Goal: Book appointment/travel/reservation

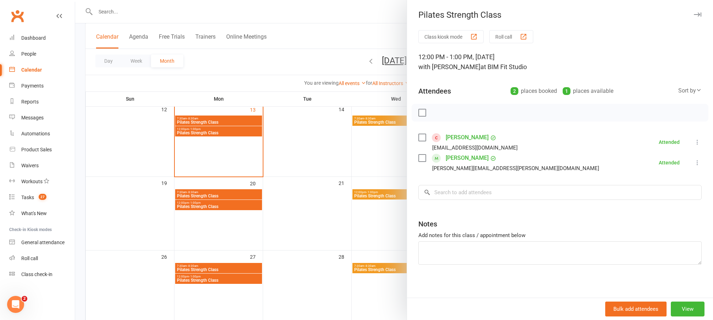
scroll to position [200, 0]
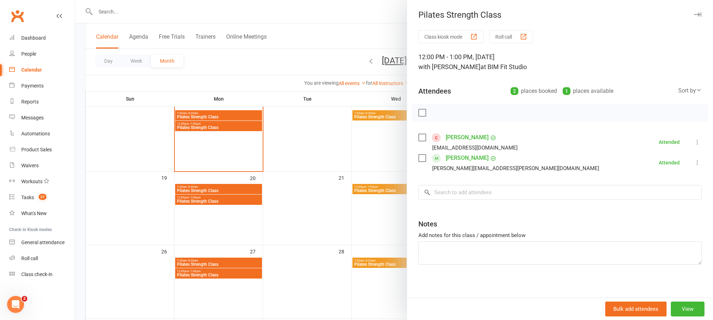
click at [298, 202] on div at bounding box center [394, 160] width 638 height 320
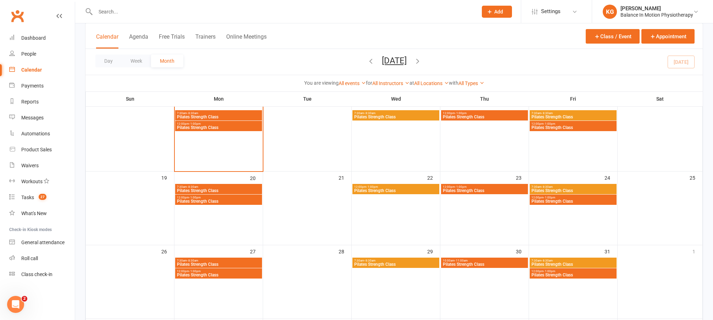
click at [225, 198] on span "12:00pm - 1:00pm" at bounding box center [219, 197] width 84 height 3
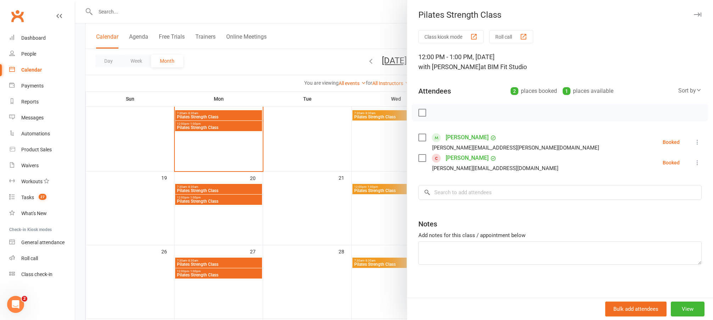
click at [317, 189] on div at bounding box center [394, 160] width 638 height 320
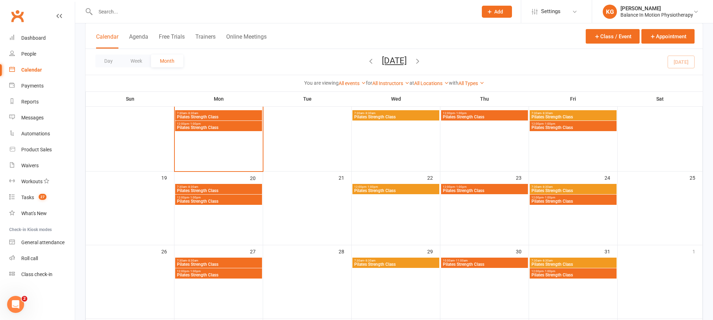
click at [228, 191] on span "Pilates Strength Class" at bounding box center [219, 191] width 84 height 4
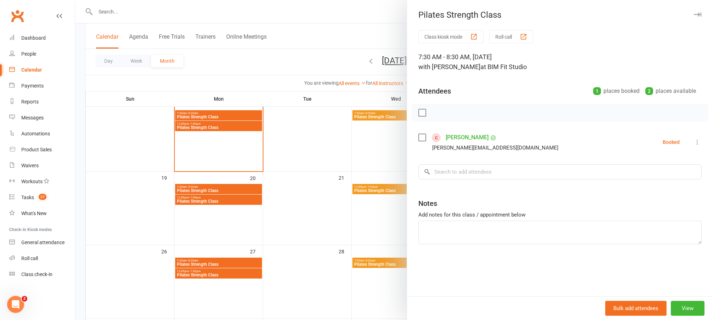
click at [329, 166] on div at bounding box center [394, 160] width 638 height 320
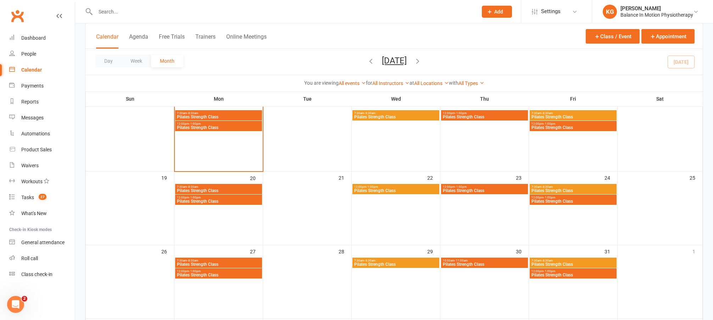
click at [216, 198] on span "12:00pm - 1:00pm" at bounding box center [219, 197] width 84 height 3
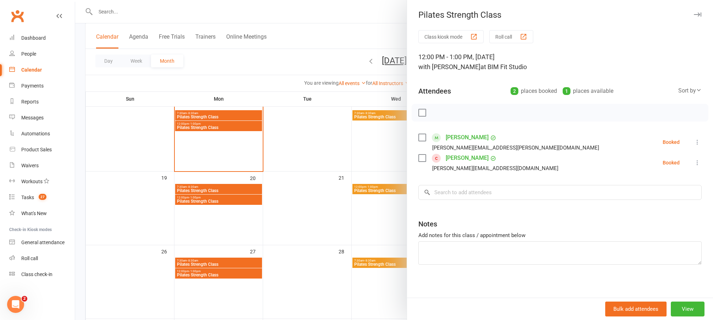
click at [323, 127] on div at bounding box center [394, 160] width 638 height 320
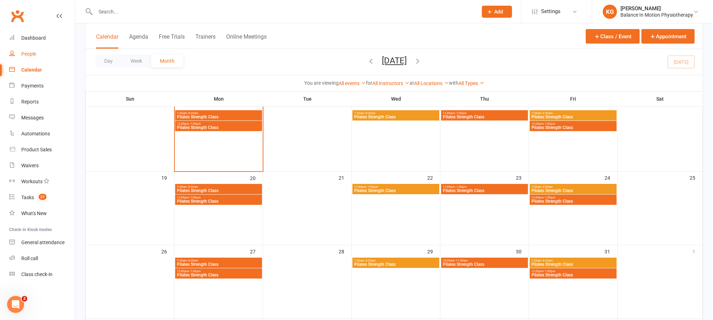
click at [45, 50] on link "People" at bounding box center [42, 54] width 66 height 16
click at [205, 117] on span "Pilates Strength Class" at bounding box center [219, 117] width 84 height 4
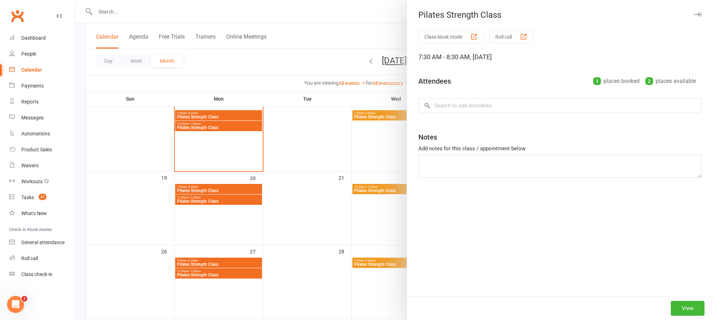
click at [327, 164] on div at bounding box center [394, 160] width 638 height 320
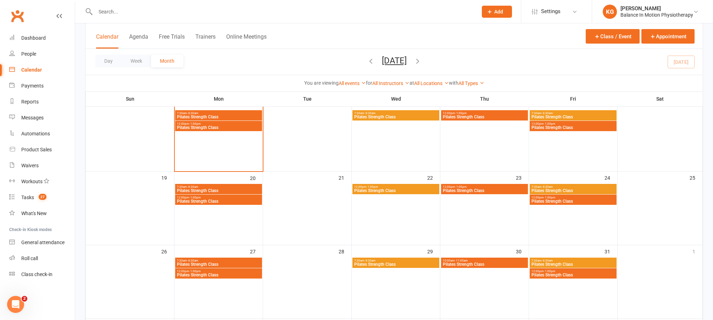
click at [235, 124] on span "12:00pm - 1:00pm" at bounding box center [219, 123] width 84 height 3
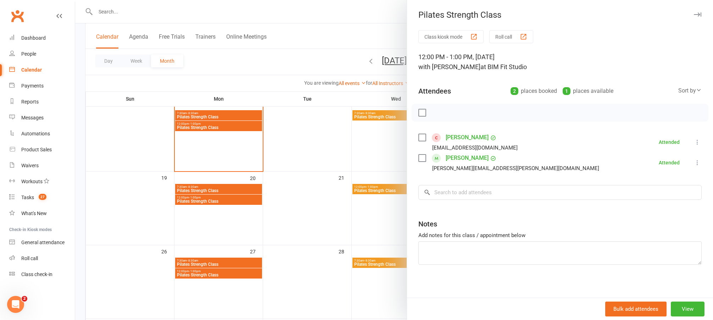
click at [465, 138] on link "[PERSON_NAME]" at bounding box center [467, 137] width 43 height 11
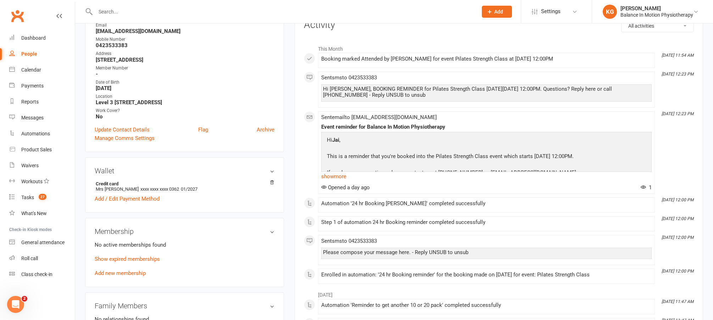
scroll to position [106, 0]
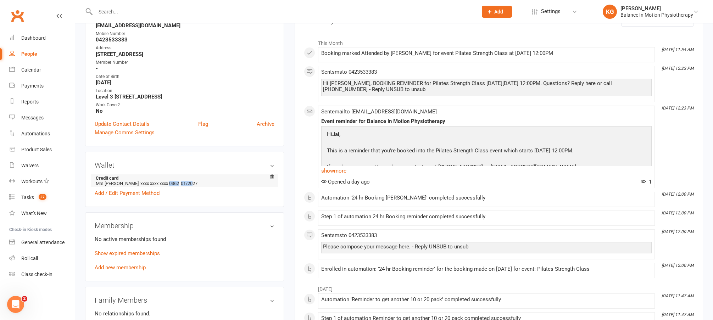
drag, startPoint x: 173, startPoint y: 181, endPoint x: 198, endPoint y: 183, distance: 25.2
click at [198, 183] on li "Credit card Mrs [PERSON_NAME] xxxx xxxx xxxx 0362 01/2027" at bounding box center [185, 180] width 180 height 13
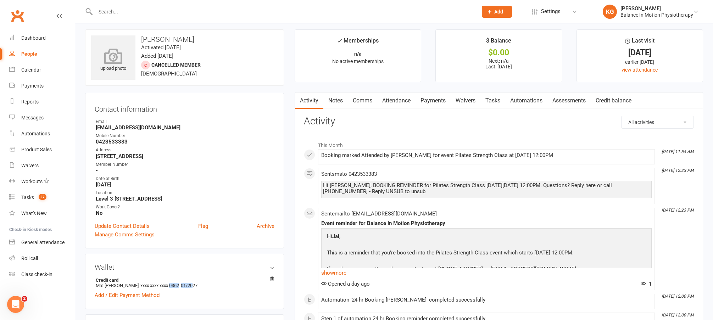
scroll to position [0, 0]
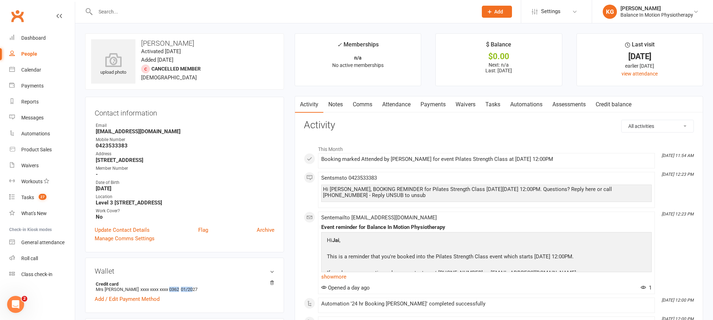
drag, startPoint x: 173, startPoint y: 45, endPoint x: 142, endPoint y: 41, distance: 31.4
click at [142, 41] on h3 "[PERSON_NAME]" at bounding box center [184, 43] width 187 height 8
copy h3 "[PERSON_NAME]"
click at [32, 68] on div "Calendar" at bounding box center [31, 70] width 20 height 6
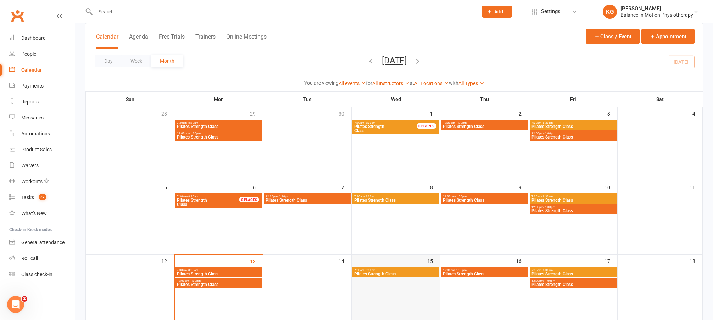
scroll to position [113, 0]
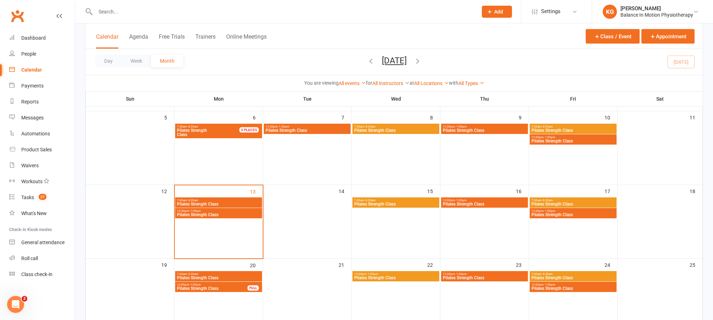
click at [395, 274] on span "12:00pm - 1:00pm" at bounding box center [396, 274] width 84 height 3
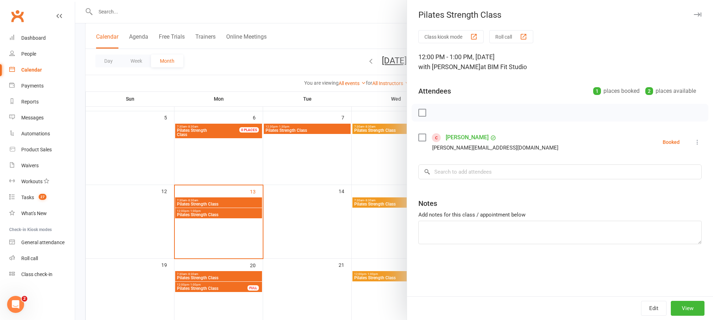
click at [346, 256] on div at bounding box center [394, 160] width 638 height 320
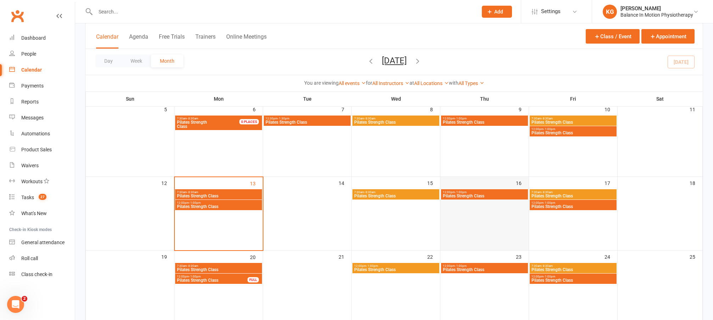
scroll to position [122, 0]
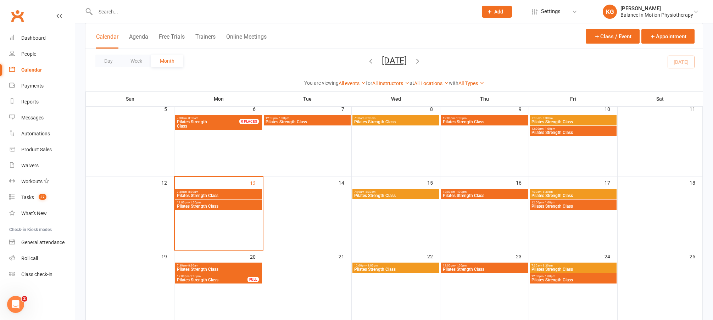
click at [408, 270] on span "Pilates Strength Class" at bounding box center [396, 269] width 84 height 4
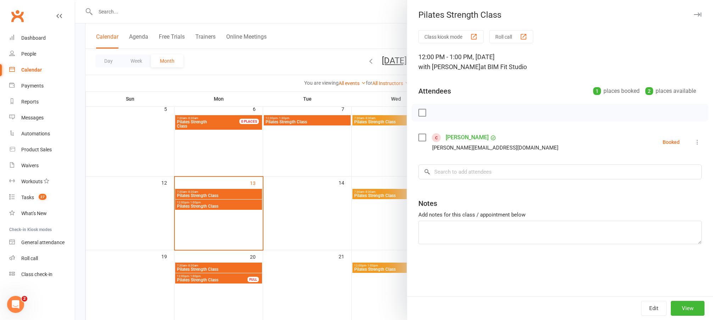
click at [340, 214] on div at bounding box center [394, 160] width 638 height 320
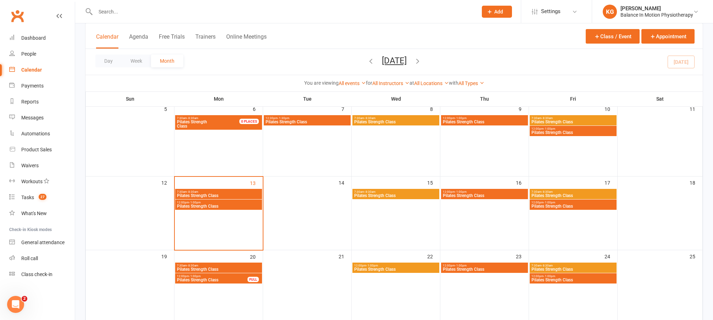
click at [234, 278] on span "Pilates Strength Class" at bounding box center [212, 280] width 71 height 4
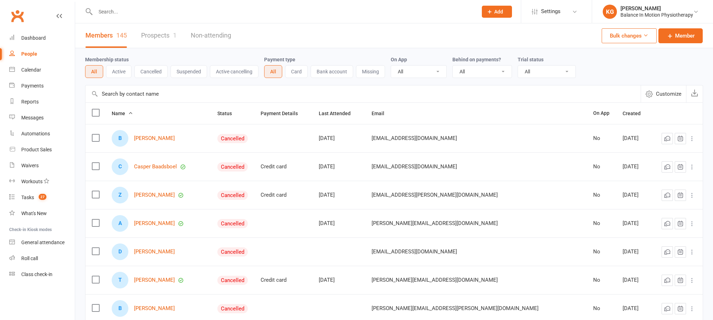
select select "100"
click at [39, 73] on link "Calendar" at bounding box center [42, 70] width 66 height 16
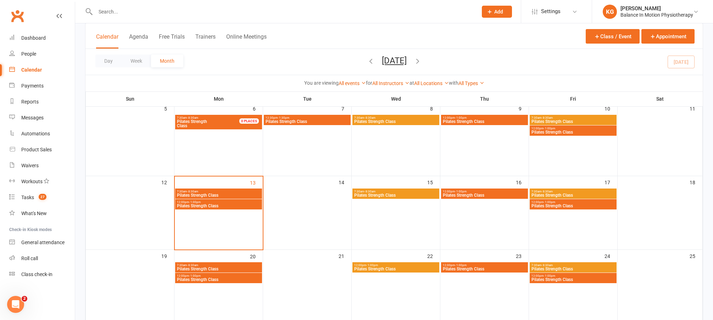
scroll to position [122, 0]
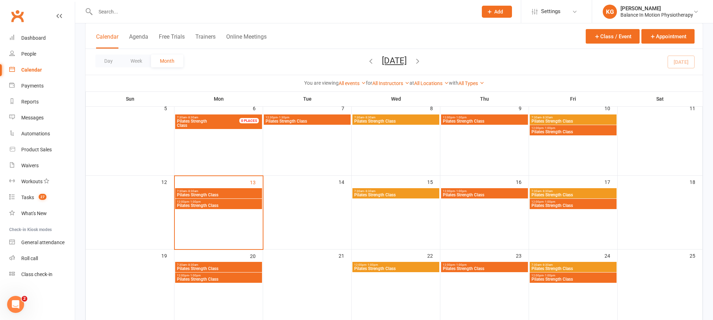
click at [213, 269] on span "Pilates Strength Class" at bounding box center [219, 269] width 84 height 4
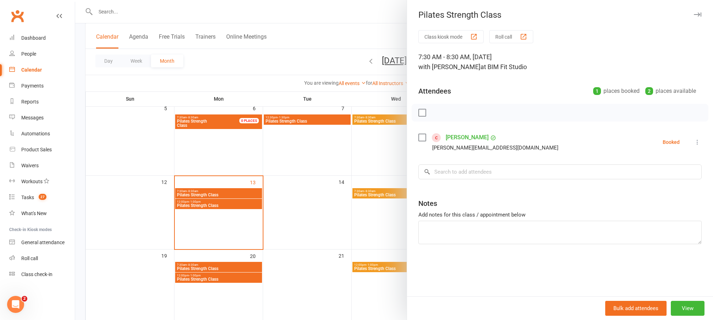
click at [244, 207] on div at bounding box center [394, 160] width 638 height 320
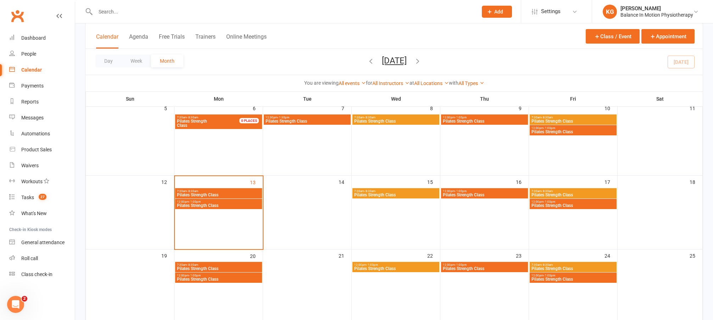
click at [224, 207] on span "Pilates Strength Class" at bounding box center [219, 205] width 84 height 4
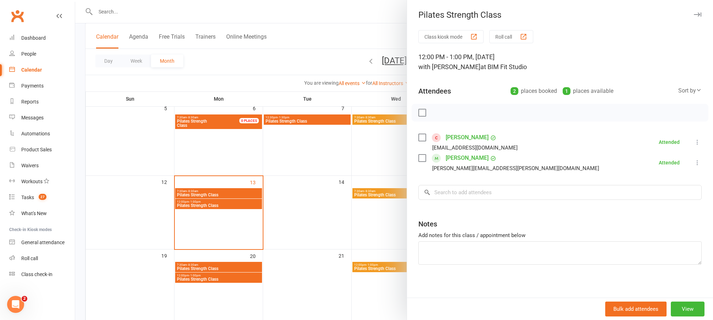
click at [335, 216] on div at bounding box center [394, 160] width 638 height 320
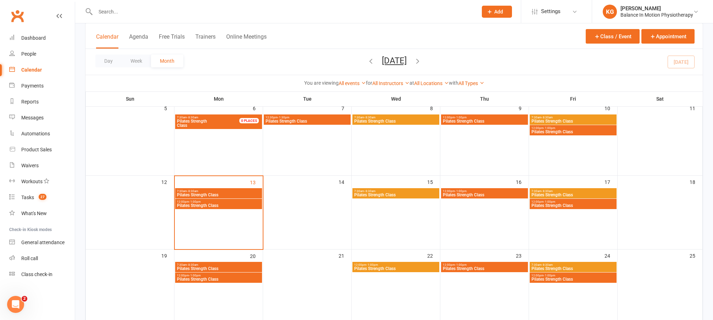
click at [233, 281] on span "Pilates Strength Class" at bounding box center [219, 279] width 84 height 4
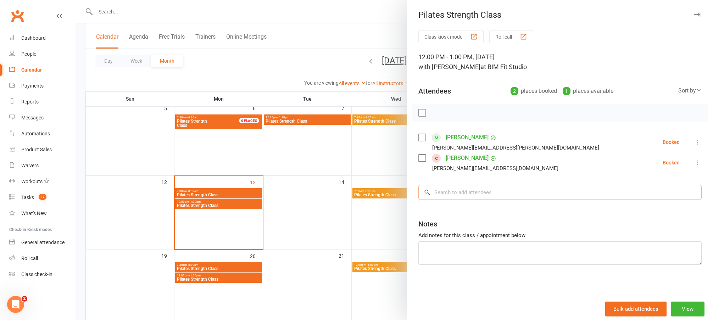
click at [460, 194] on input "search" at bounding box center [559, 192] width 283 height 15
type input "jai"
click at [456, 194] on input "search" at bounding box center [559, 192] width 283 height 15
paste input "[PERSON_NAME]"
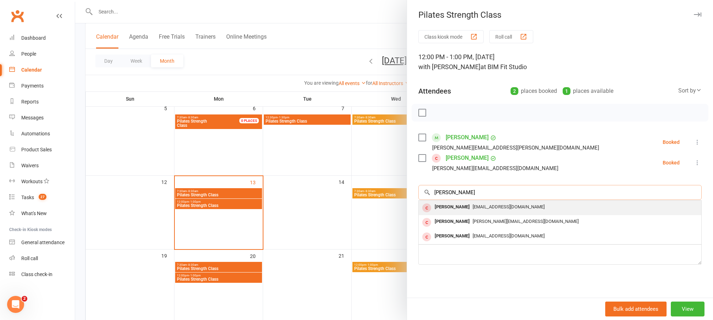
type input "[PERSON_NAME]"
click at [463, 209] on div "[PERSON_NAME]" at bounding box center [452, 207] width 41 height 10
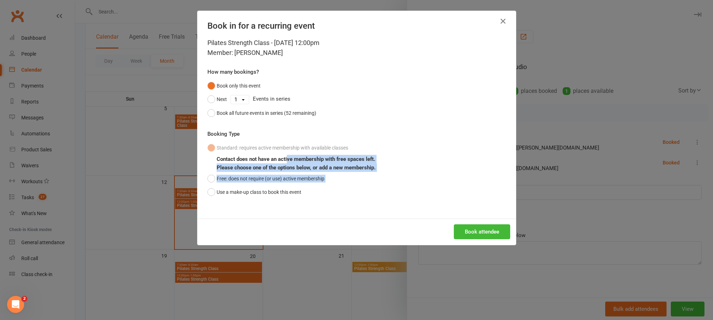
drag, startPoint x: 290, startPoint y: 159, endPoint x: 398, endPoint y: 188, distance: 111.1
click at [398, 188] on div "Standard: requires active membership with available classes Contact does not ha…" at bounding box center [356, 170] width 298 height 58
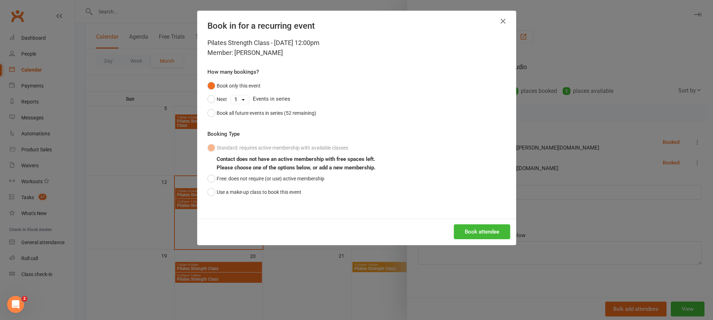
click at [398, 188] on div "Standard: requires active membership with available classes Contact does not ha…" at bounding box center [356, 170] width 298 height 58
click at [485, 234] on button "Book attendee" at bounding box center [482, 231] width 56 height 15
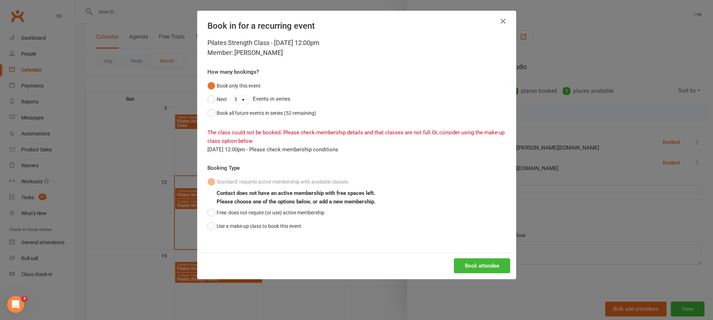
click at [388, 119] on div "Book only this event Next 1 2 3 4 5 6 7 8 9 10 11 12 13 14 15 16 17 18 19 20 21…" at bounding box center [356, 99] width 298 height 41
click at [500, 24] on icon "button" at bounding box center [503, 21] width 9 height 9
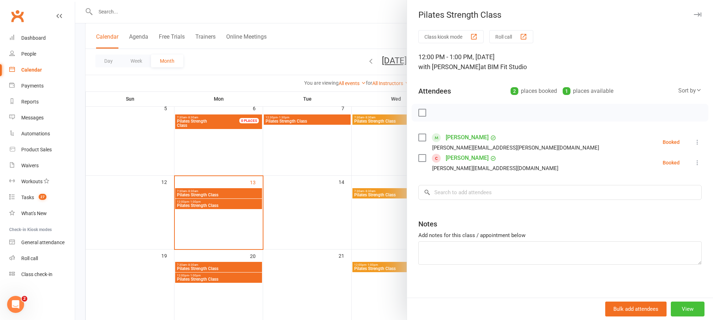
click at [677, 311] on button "View" at bounding box center [688, 309] width 34 height 15
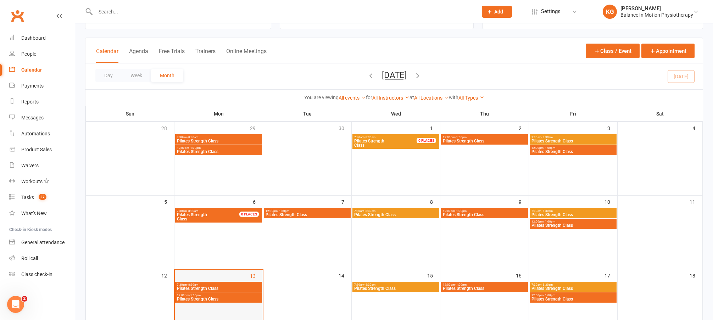
scroll to position [118, 0]
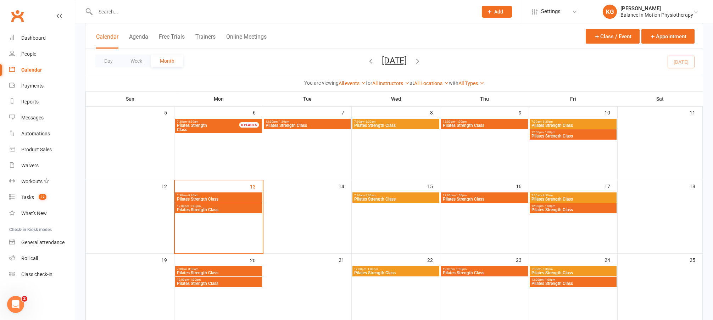
click at [226, 204] on div "12:00pm - 1:00pm Pilates Strength Class" at bounding box center [218, 208] width 87 height 10
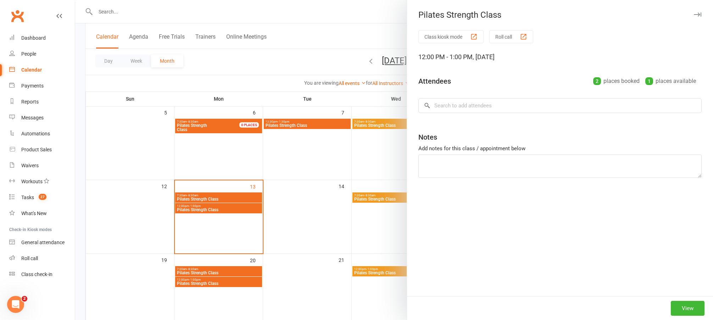
click at [300, 180] on div at bounding box center [394, 160] width 638 height 320
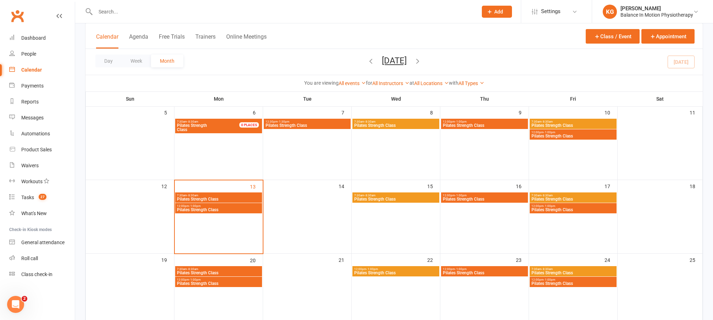
click at [220, 281] on span "12:00pm - 1:00pm" at bounding box center [219, 279] width 84 height 3
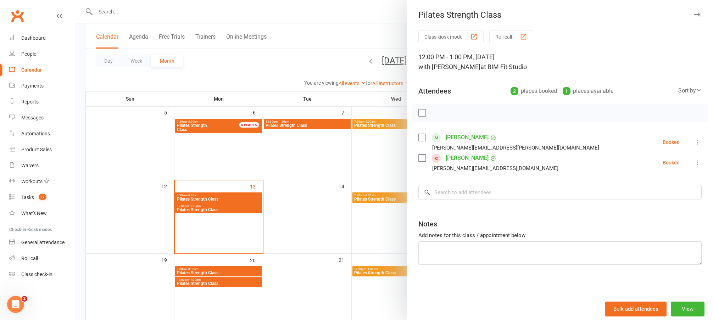
click at [449, 174] on div "Class kiosk mode Roll call 12:00 PM - 1:00 PM, Monday, October, 20, 2025 with M…" at bounding box center [560, 165] width 306 height 270
drag, startPoint x: 452, startPoint y: 189, endPoint x: 455, endPoint y: 192, distance: 3.8
click at [452, 189] on input "search" at bounding box center [559, 192] width 283 height 15
drag, startPoint x: 471, startPoint y: 191, endPoint x: 429, endPoint y: 181, distance: 43.3
click at [400, 0] on div "Pilates Strength Class Class kiosk mode Roll call 12:00 PM - 1:00 PM, Monday, O…" at bounding box center [394, 0] width 638 height 0
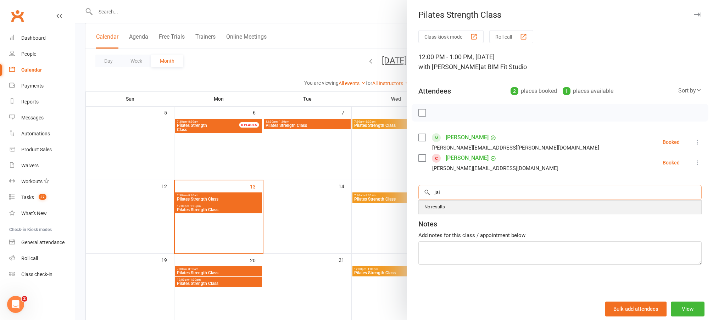
paste input "[PERSON_NAME]"
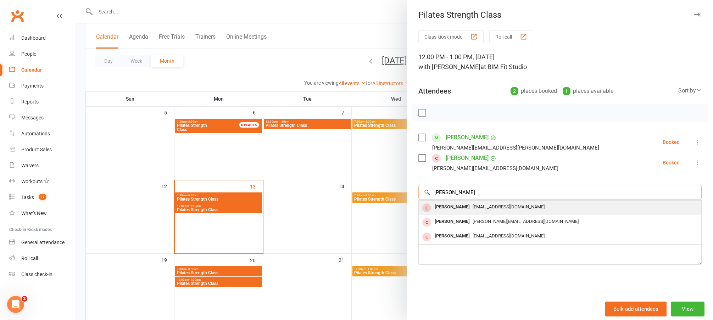
type input "[PERSON_NAME]"
click at [472, 209] on span "[EMAIL_ADDRESS][DOMAIN_NAME]" at bounding box center [508, 206] width 72 height 5
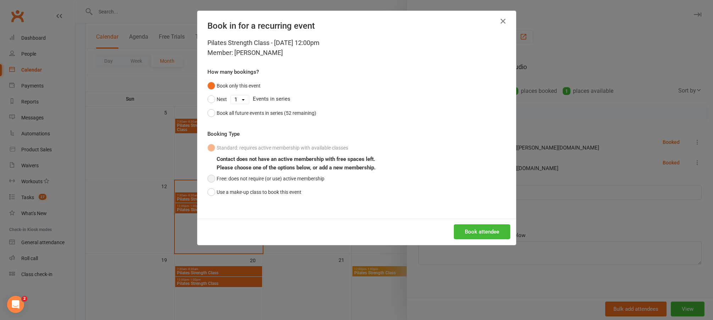
click at [237, 177] on button "Free: does not require (or use) active membership" at bounding box center [265, 178] width 117 height 13
click at [477, 231] on button "Book attendee" at bounding box center [482, 231] width 56 height 15
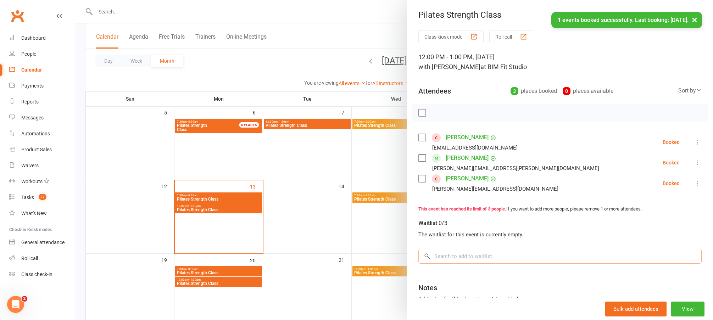
click at [479, 259] on input "search" at bounding box center [559, 256] width 283 height 15
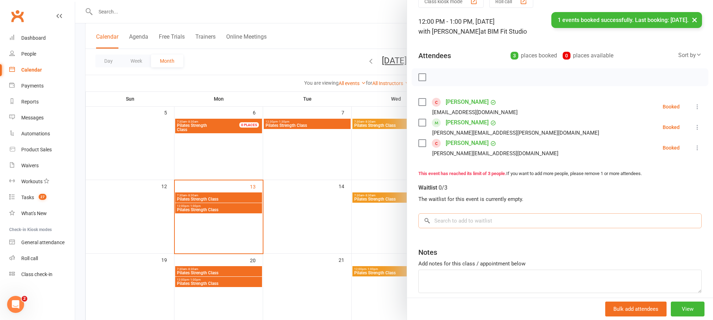
scroll to position [66, 0]
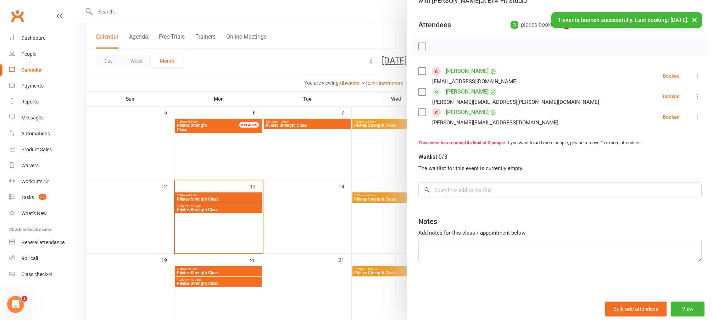
click at [450, 238] on div "Notes Add notes for this class / appointment below" at bounding box center [559, 236] width 283 height 51
click at [457, 245] on textarea at bounding box center [559, 250] width 283 height 23
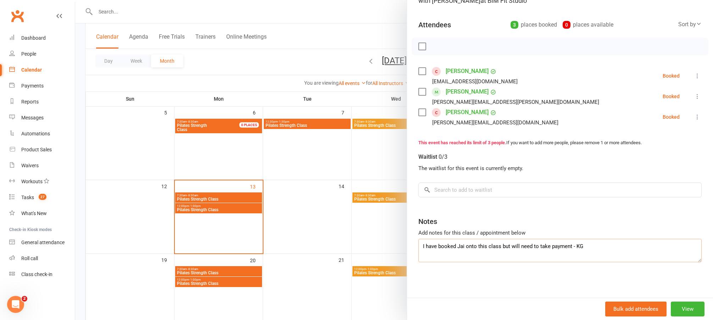
click at [570, 246] on textarea "I have booked Jai onto this class but will need to take payment - KG" at bounding box center [559, 250] width 283 height 23
click at [568, 246] on textarea "I have booked Jai onto this class but will need to take payment - KG" at bounding box center [559, 250] width 283 height 23
drag, startPoint x: 434, startPoint y: 245, endPoint x: 534, endPoint y: 254, distance: 100.7
click at [534, 254] on textarea "I have booked Jai onto this class but will need to take payment next week - KG" at bounding box center [559, 250] width 283 height 23
click at [562, 254] on textarea "I have booked Jai onto this class but will need to take payment next week - KG" at bounding box center [559, 250] width 283 height 23
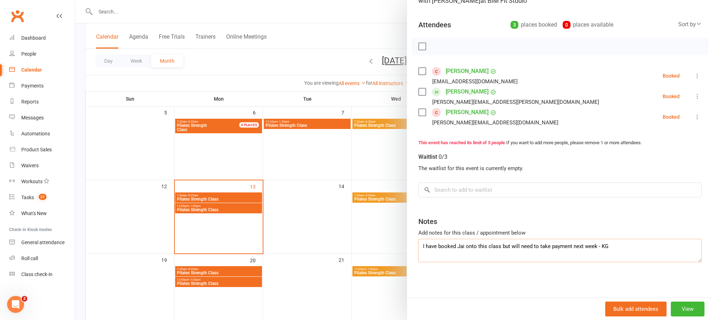
drag, startPoint x: 502, startPoint y: 243, endPoint x: 587, endPoint y: 245, distance: 84.4
click at [587, 245] on textarea "I have booked Jai onto this class but will need to take payment next week - KG" at bounding box center [559, 250] width 283 height 23
click at [605, 251] on textarea "I have booked Jai onto this class but will need to take payment next week - KG" at bounding box center [559, 250] width 283 height 23
click at [593, 242] on textarea "I have booked Jai onto this class but will need to take payment next week - KG" at bounding box center [559, 250] width 283 height 23
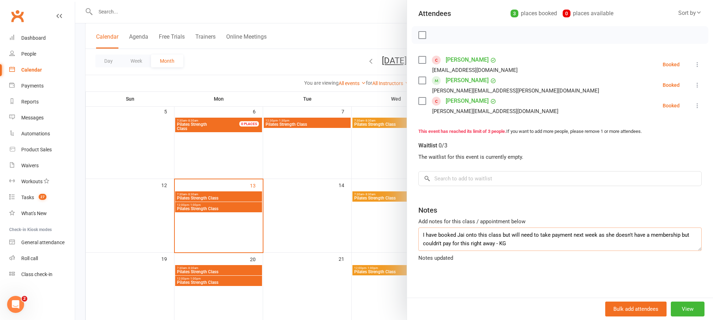
scroll to position [119, 0]
type textarea "I have booked Jai onto this class but will need to take payment next week as sh…"
click at [530, 269] on div "Class kiosk mode Roll call 12:00 PM - 1:00 PM, Monday, October, 20, 2025 with M…" at bounding box center [560, 125] width 306 height 345
click at [317, 210] on div at bounding box center [394, 160] width 638 height 320
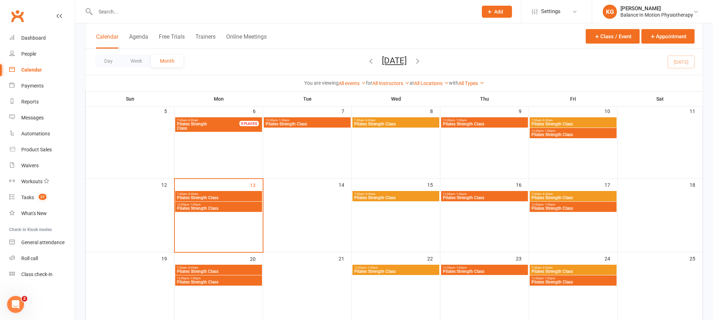
click at [223, 209] on span "Pilates Strength Class" at bounding box center [219, 208] width 84 height 4
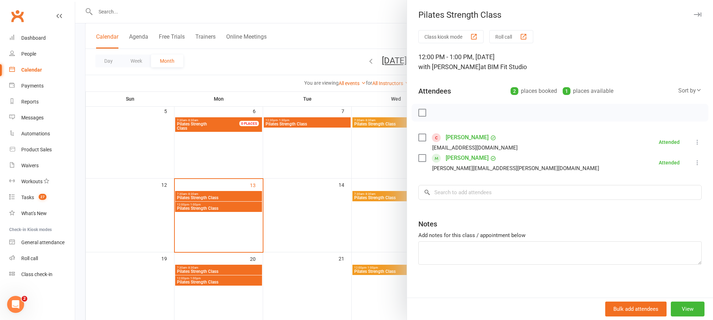
click at [280, 206] on div at bounding box center [394, 160] width 638 height 320
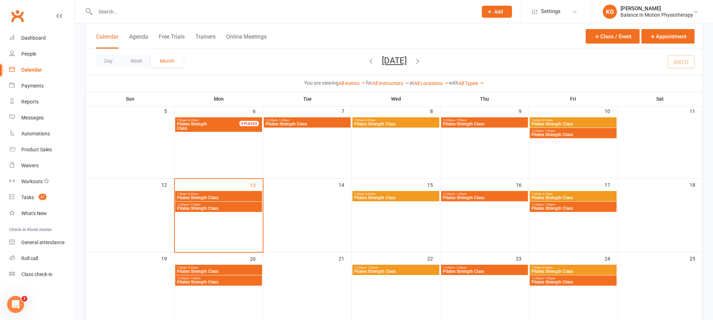
click at [240, 284] on span "Pilates Strength Class" at bounding box center [219, 282] width 84 height 4
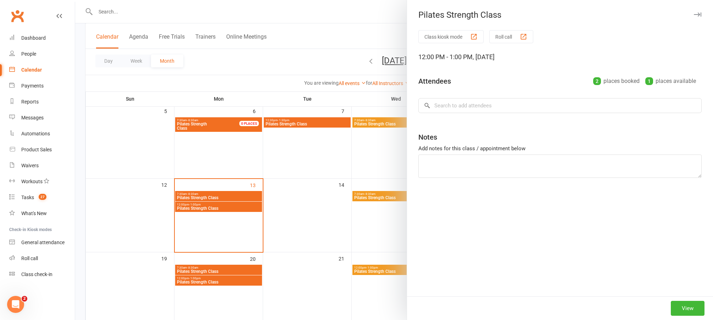
type textarea "I have booked Jai onto this class but will need to take payment next week as sh…"
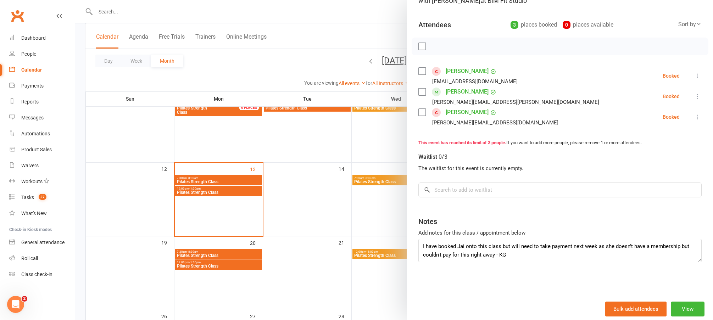
scroll to position [174, 0]
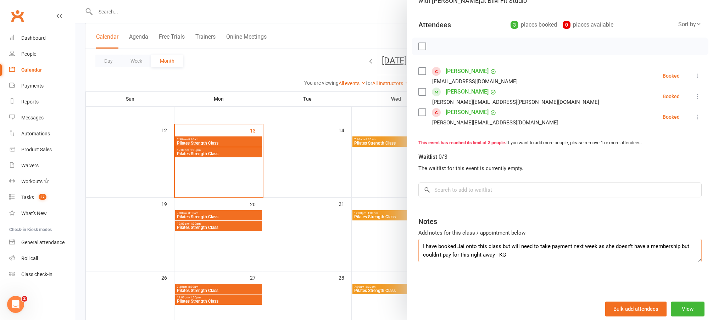
drag, startPoint x: 428, startPoint y: 258, endPoint x: 553, endPoint y: 270, distance: 125.4
click at [553, 270] on div "Class kiosk mode Roll call 12:00 PM - 1:00 PM, Monday, October, 20, 2025 with M…" at bounding box center [560, 131] width 306 height 334
click at [543, 273] on div "Class kiosk mode Roll call 12:00 PM - 1:00 PM, Monday, October, 20, 2025 with M…" at bounding box center [560, 131] width 306 height 334
click at [307, 141] on div at bounding box center [394, 160] width 638 height 320
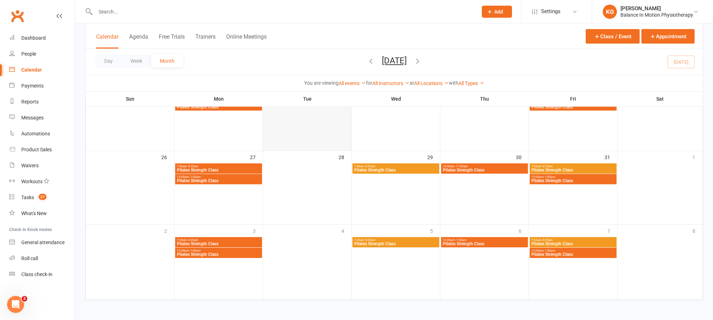
scroll to position [235, 0]
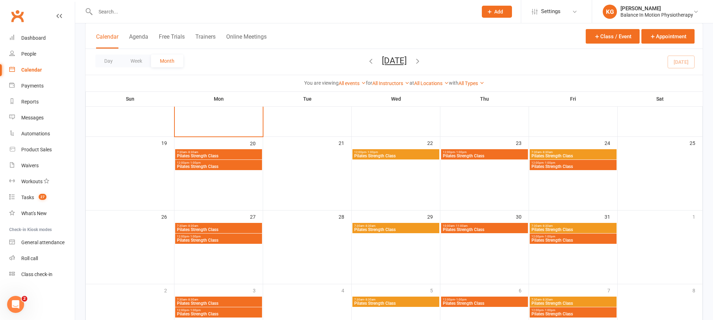
click at [243, 167] on span "Pilates Strength Class" at bounding box center [219, 166] width 84 height 4
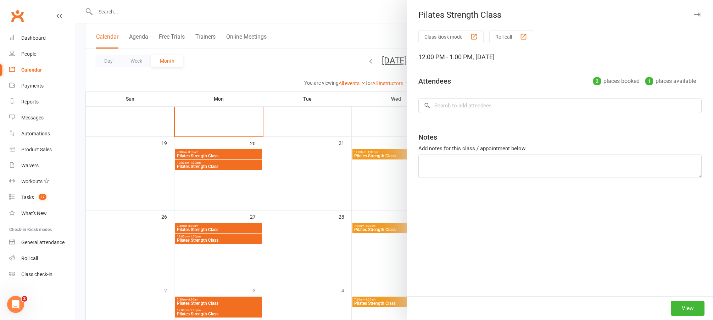
type textarea "I have booked Jai onto this class but will need to take payment next week as sh…"
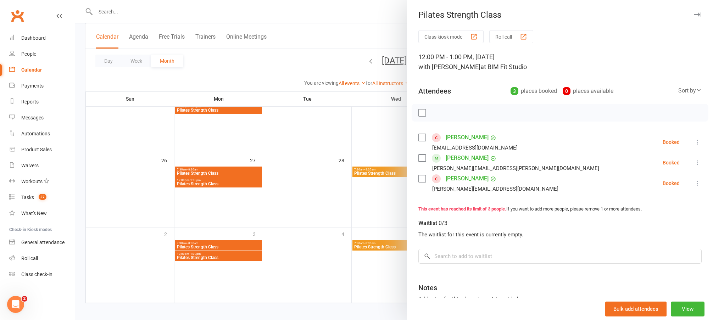
scroll to position [295, 0]
